Goal: Task Accomplishment & Management: Complete application form

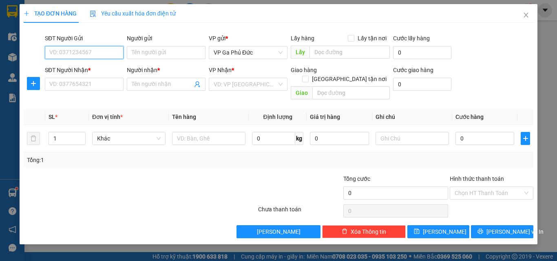
click at [84, 55] on input "SĐT Người Gửi" at bounding box center [84, 52] width 79 height 13
type input "0981389352"
click at [94, 69] on div "0981389352 - TÙNG" at bounding box center [84, 68] width 69 height 9
type input "TÙNG"
type input "0981389352"
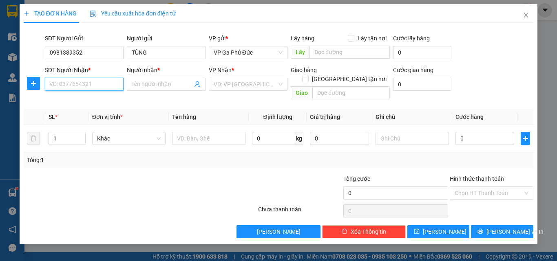
click at [96, 85] on input "SĐT Người Nhận *" at bounding box center [84, 84] width 79 height 13
type input "0906233706"
click at [105, 103] on div "0906233706 - BIN" at bounding box center [84, 100] width 69 height 9
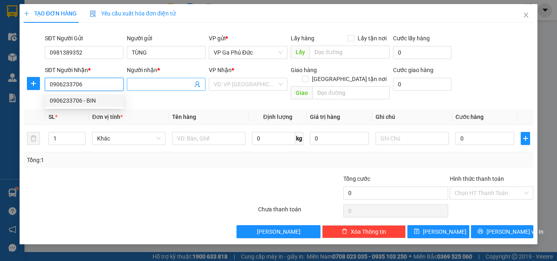
type input "BIN"
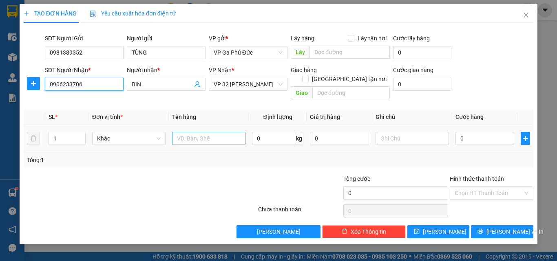
type input "0906233706"
drag, startPoint x: 206, startPoint y: 128, endPoint x: 215, endPoint y: 125, distance: 10.1
click at [206, 132] on input "text" at bounding box center [208, 138] width 73 height 13
type input "PHÁO CÓ HĐ"
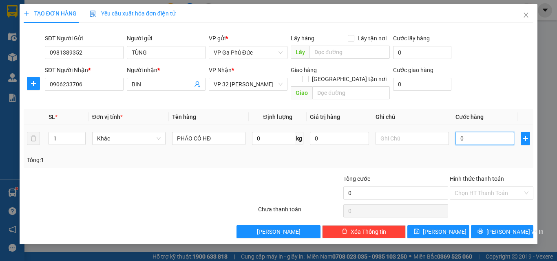
click at [483, 132] on input "0" at bounding box center [485, 138] width 59 height 13
type input "4"
type input "40"
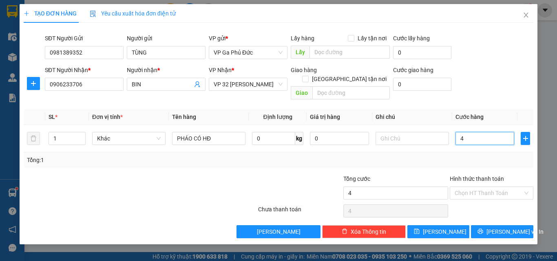
type input "40"
type input "400"
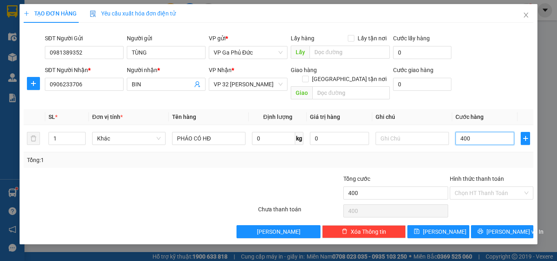
type input "4.000"
type input "40.000"
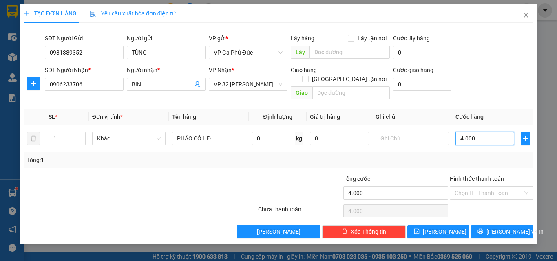
type input "40.000"
drag, startPoint x: 497, startPoint y: 223, endPoint x: 507, endPoint y: 222, distance: 9.9
click at [497, 228] on span "[PERSON_NAME] và In" at bounding box center [515, 232] width 57 height 9
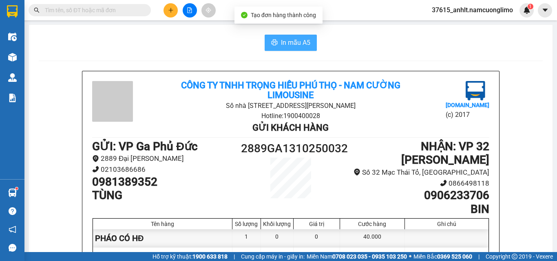
click at [301, 43] on span "In mẫu A5" at bounding box center [295, 43] width 29 height 10
